Goal: Task Accomplishment & Management: Manage account settings

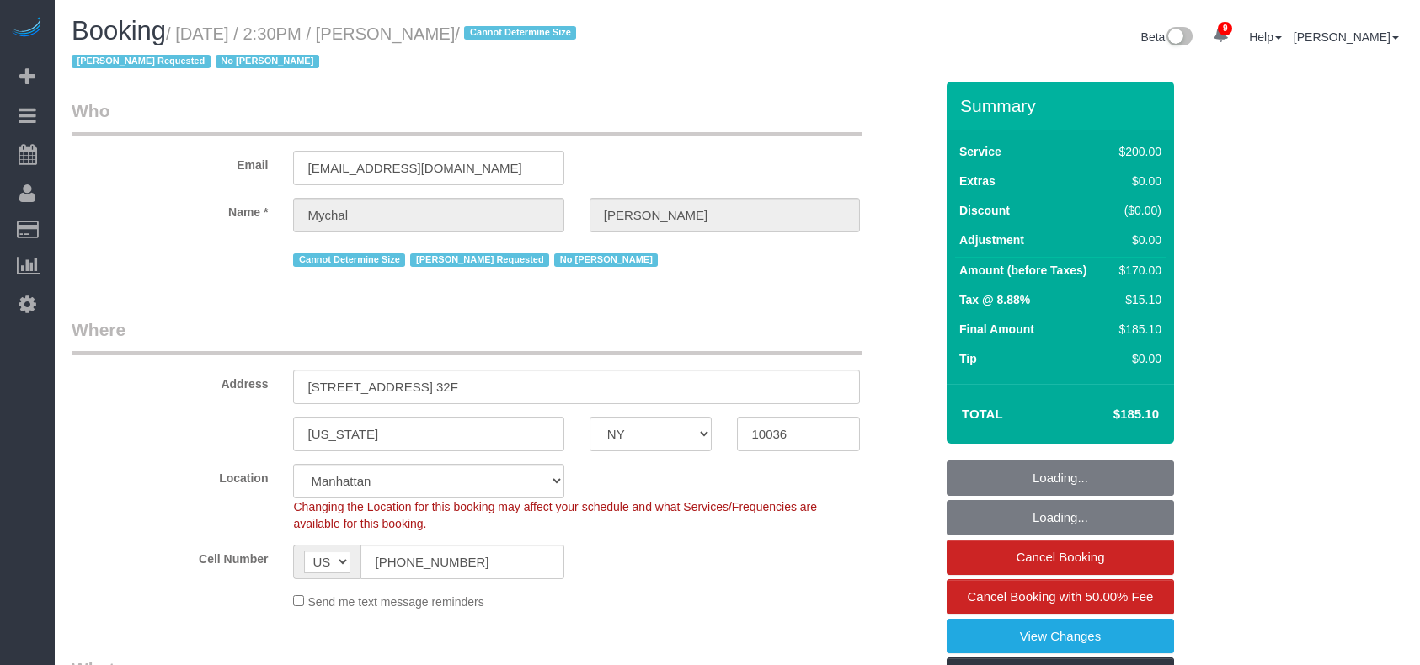
select select "NY"
select select "150"
select select "number:89"
select select "number:90"
select select "number:15"
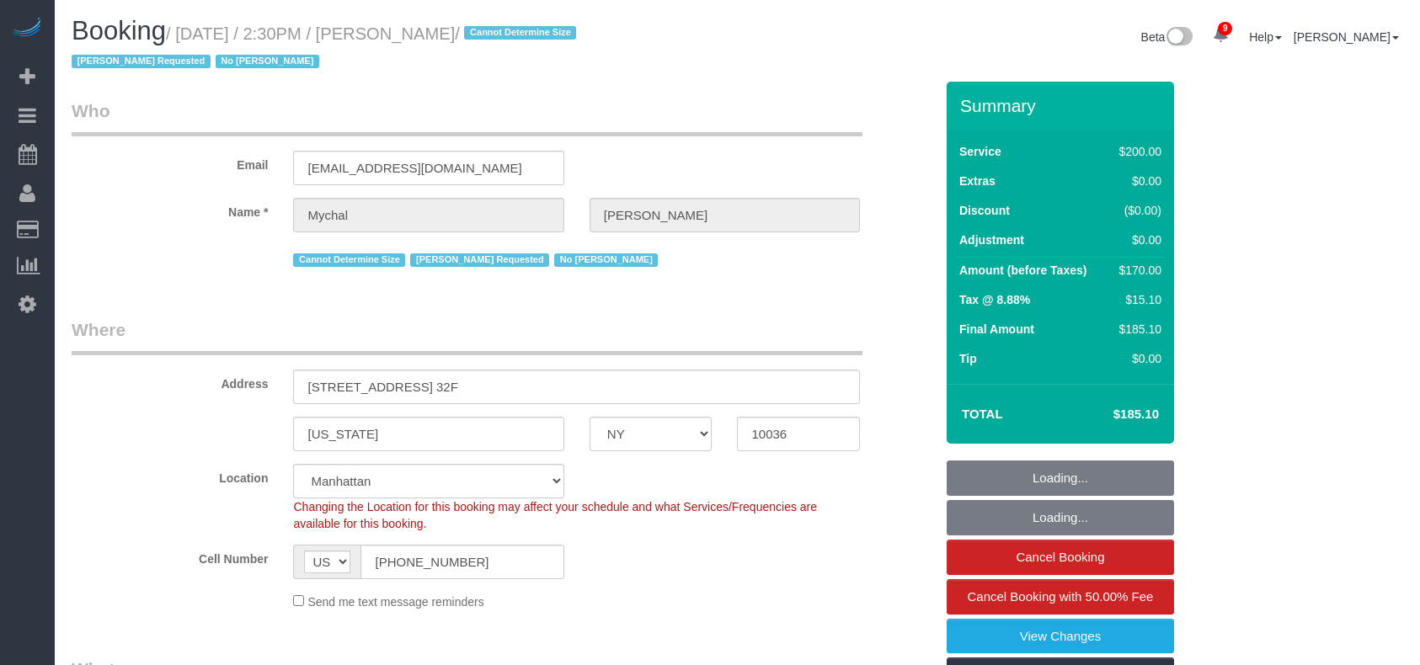
select select "number:6"
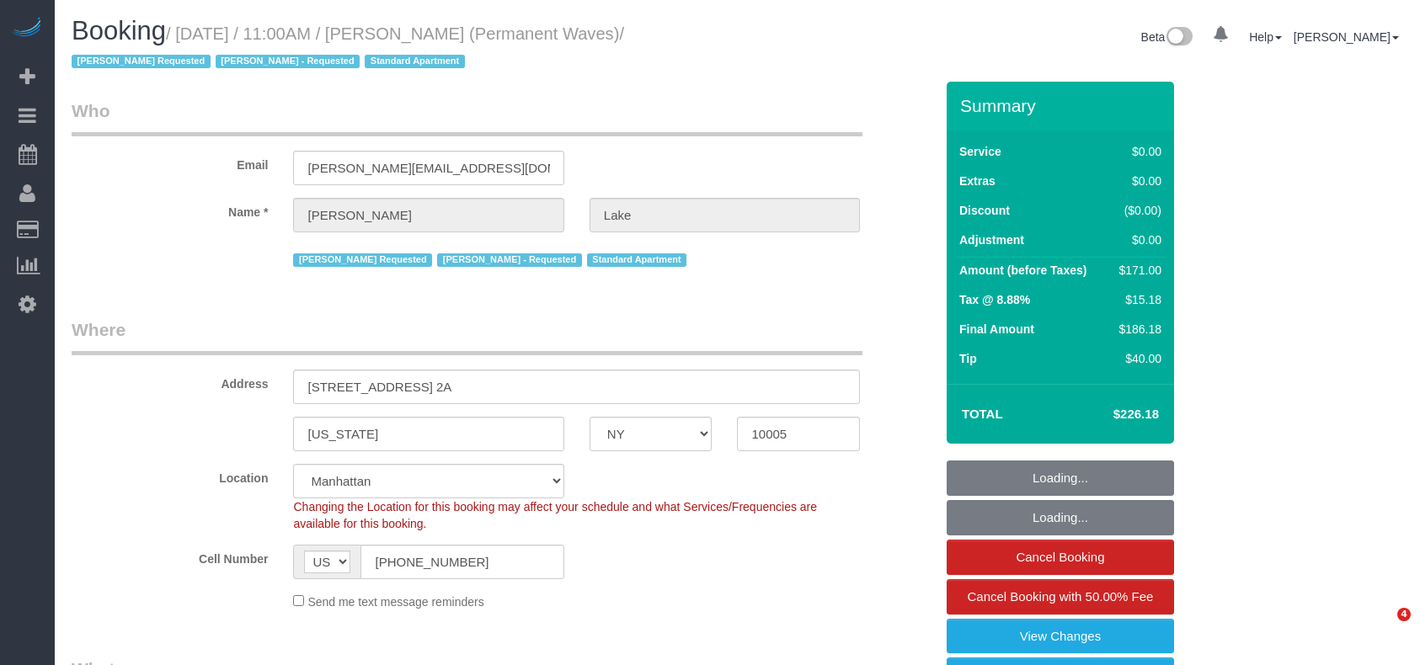
select select "NY"
select select "number:58"
select select "number:75"
select select "number:15"
select select "number:7"
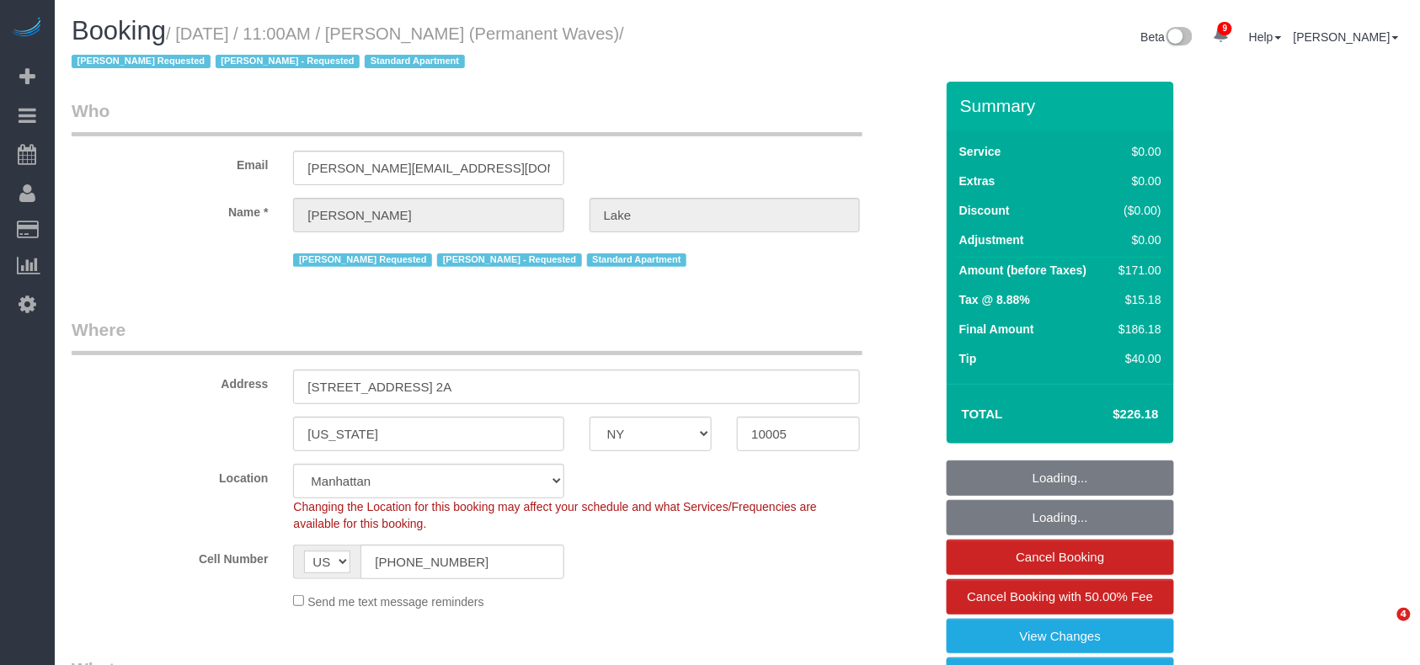
select select "1"
select select "2"
select select "object:1407"
select select "spot1"
